Goal: Find specific page/section

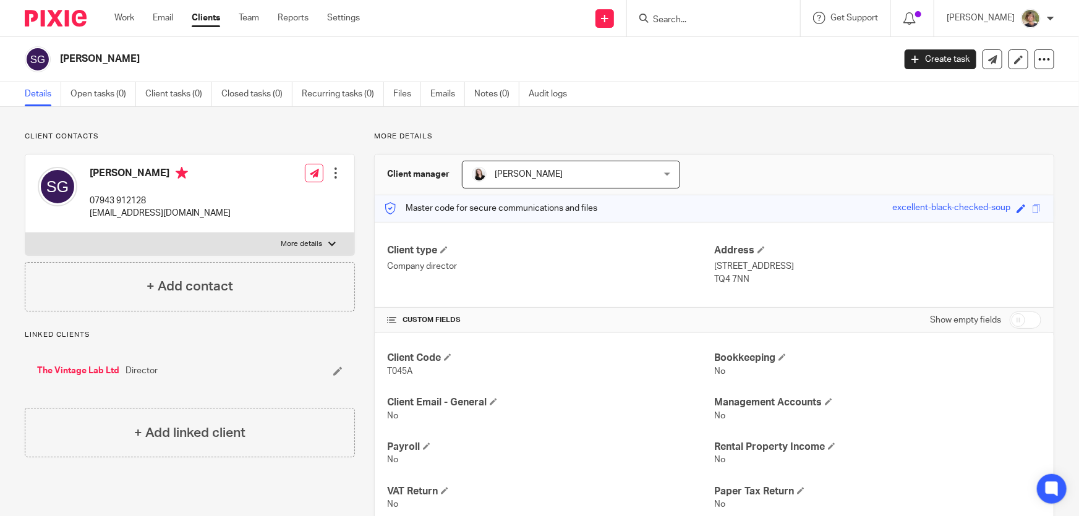
click at [690, 17] on input "Search" at bounding box center [706, 20] width 111 height 11
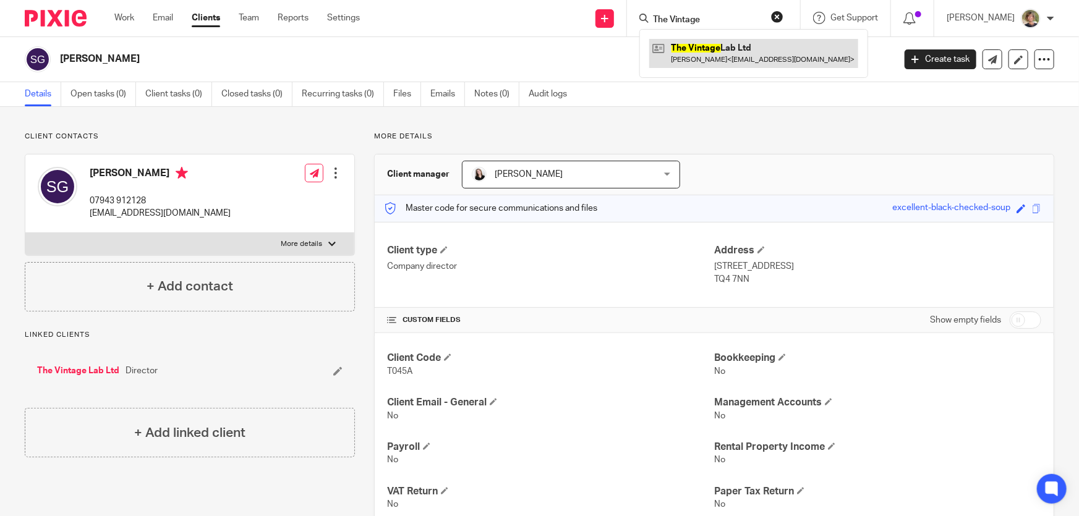
type input "The Vintage"
click at [711, 52] on link at bounding box center [753, 53] width 209 height 28
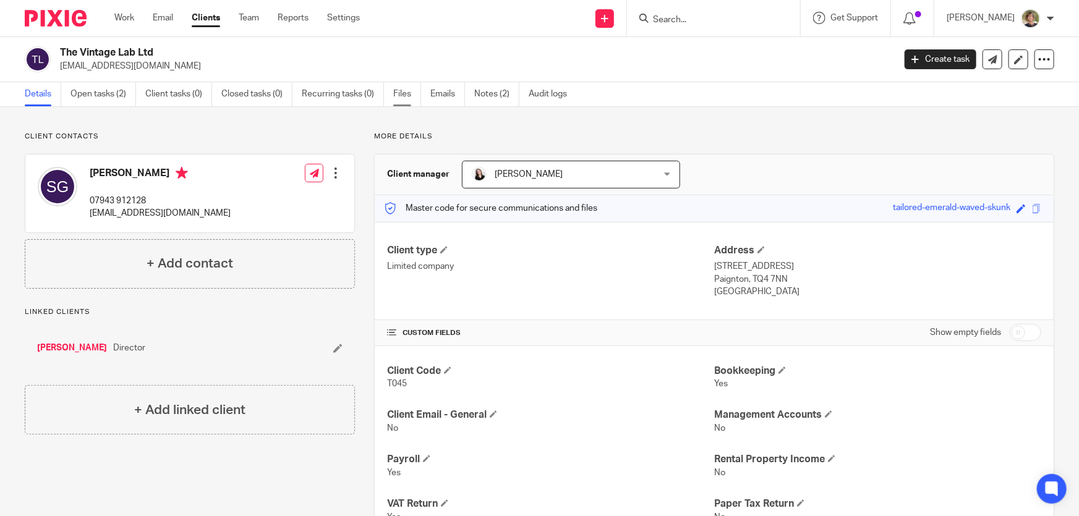
click at [398, 94] on link "Files" at bounding box center [407, 94] width 28 height 24
